Goal: Information Seeking & Learning: Learn about a topic

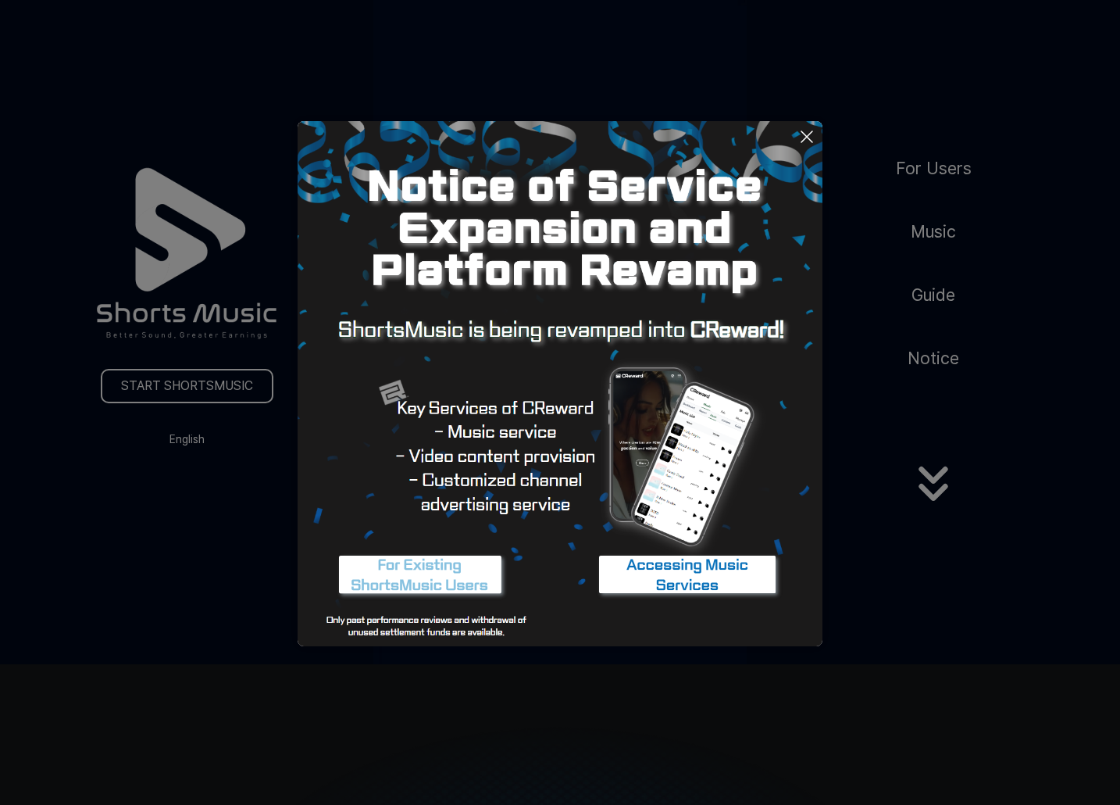
click at [808, 134] on icon at bounding box center [807, 136] width 19 height 19
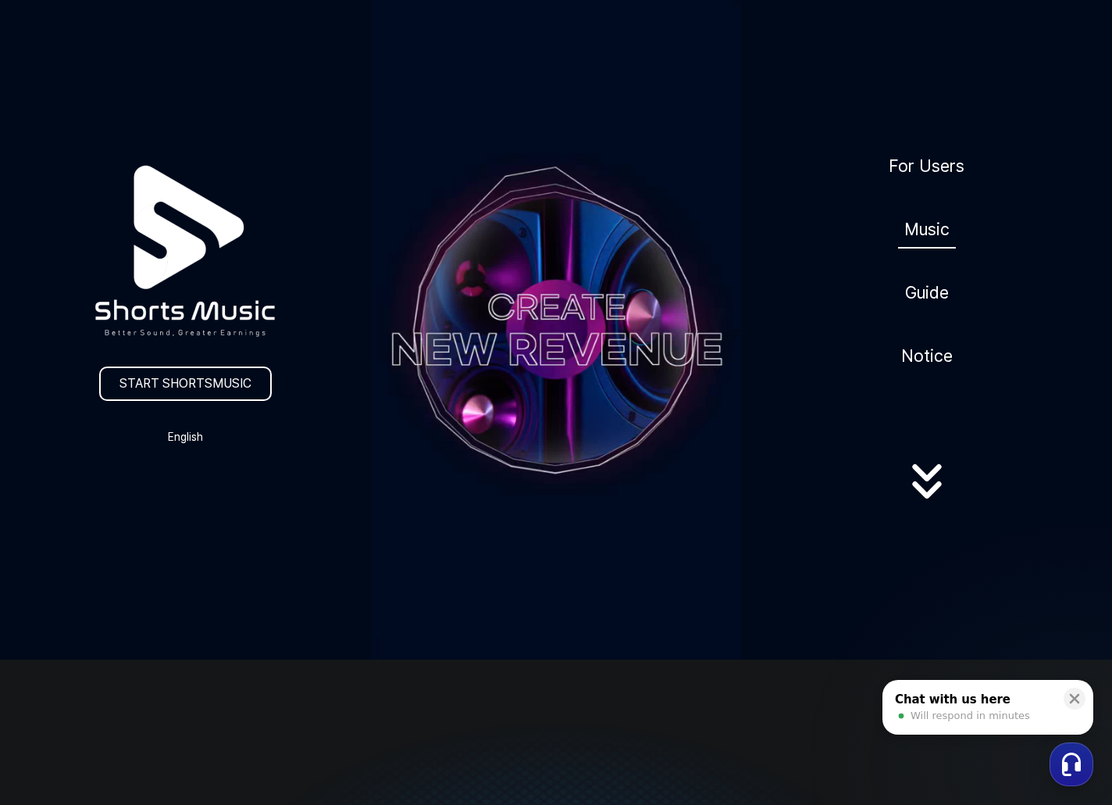
click at [926, 234] on link "Music" at bounding box center [927, 229] width 58 height 38
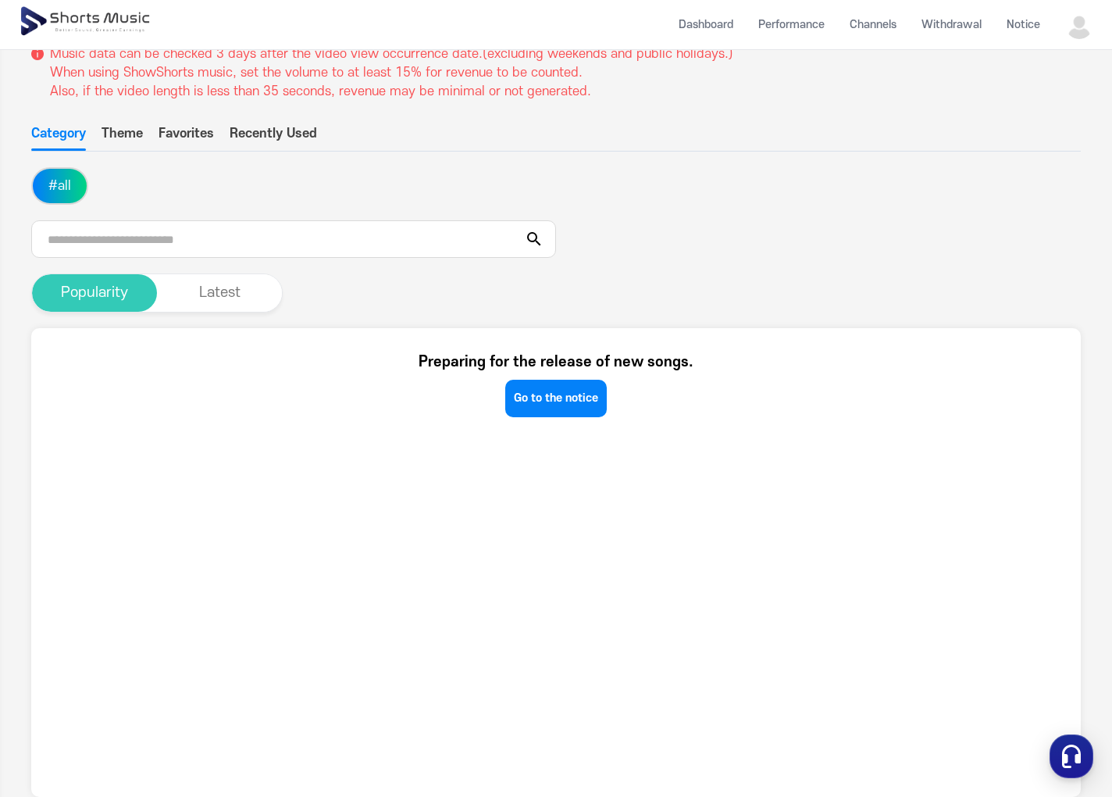
scroll to position [156, 0]
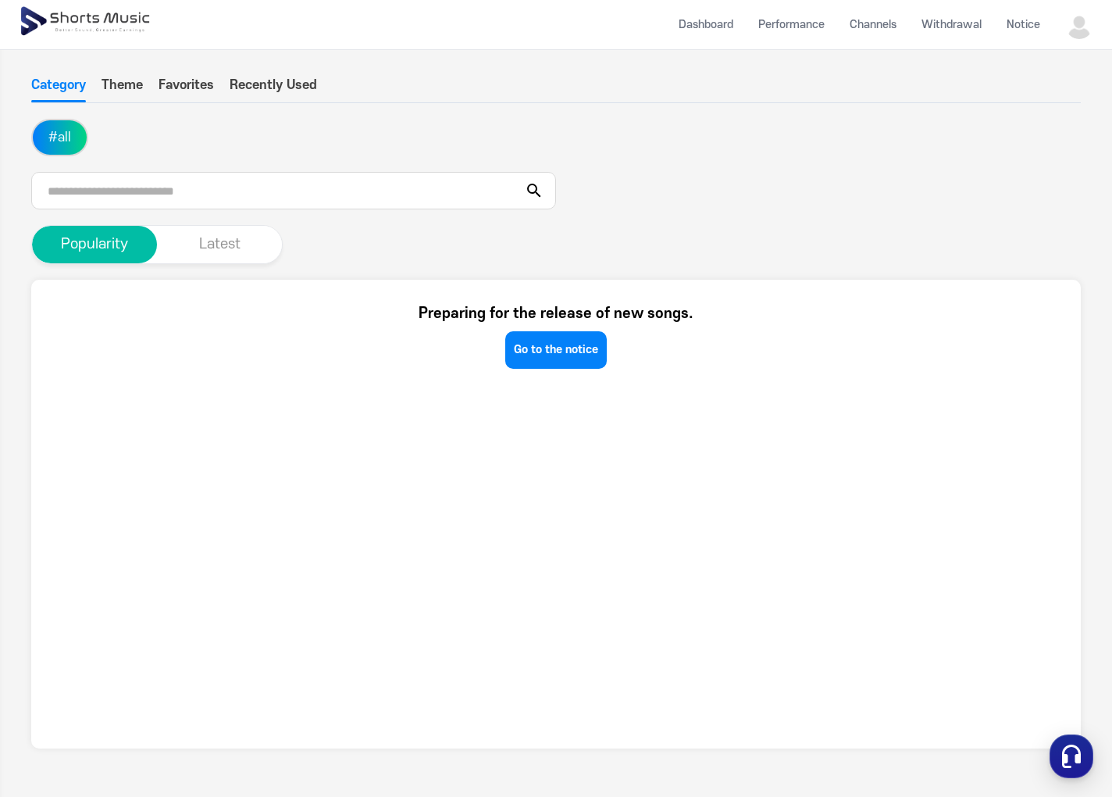
click at [224, 243] on button "Latest" at bounding box center [219, 244] width 125 height 37
click at [126, 238] on button "Popularity" at bounding box center [94, 244] width 125 height 37
click at [570, 341] on link "Go to the notice" at bounding box center [556, 349] width 102 height 37
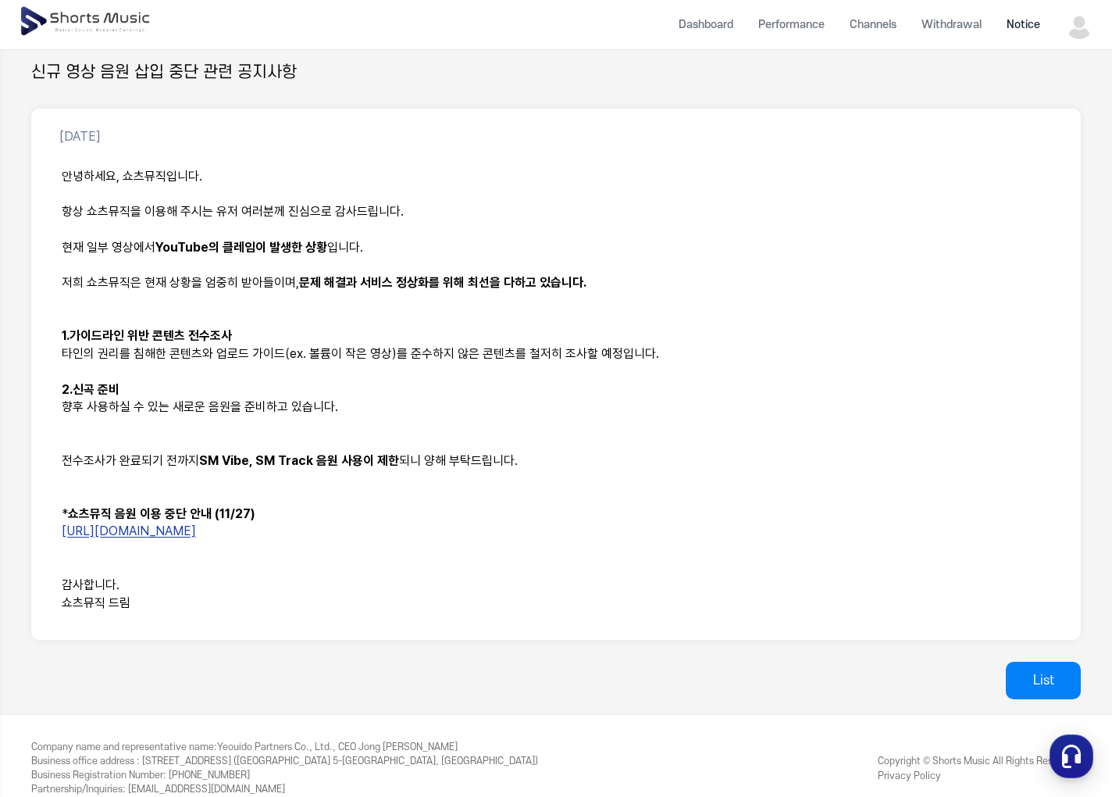
scroll to position [174, 0]
